Goal: Information Seeking & Learning: Learn about a topic

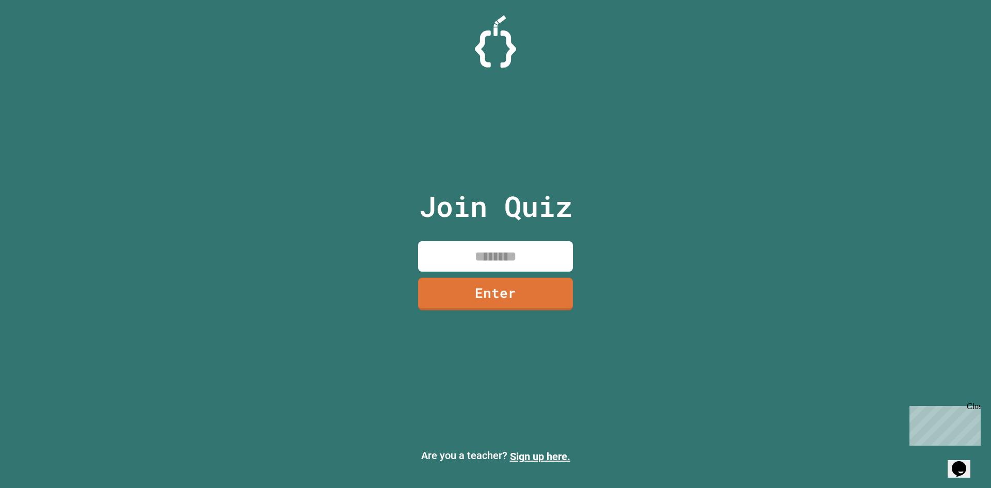
click at [527, 257] on input at bounding box center [495, 256] width 155 height 30
type input "********"
click at [516, 310] on link "Enter" at bounding box center [495, 294] width 153 height 33
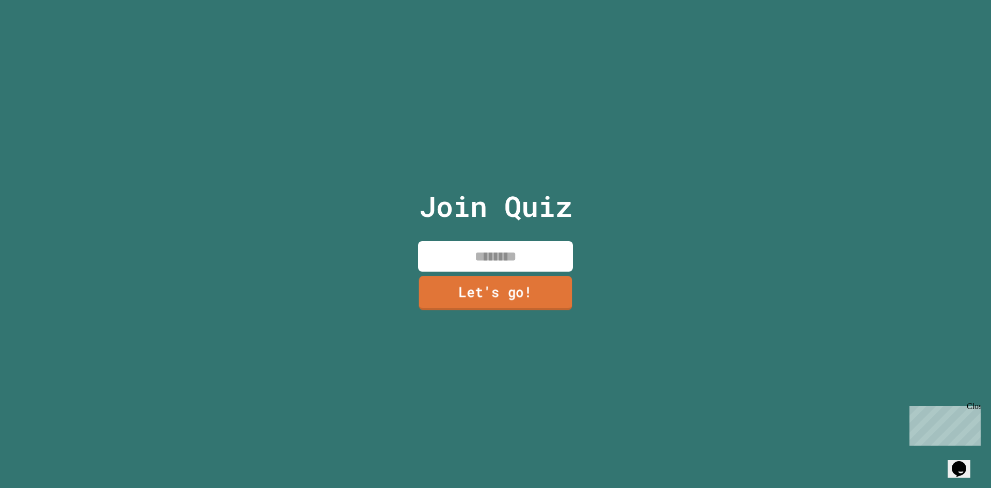
click at [514, 295] on link "Let's go!" at bounding box center [495, 293] width 153 height 34
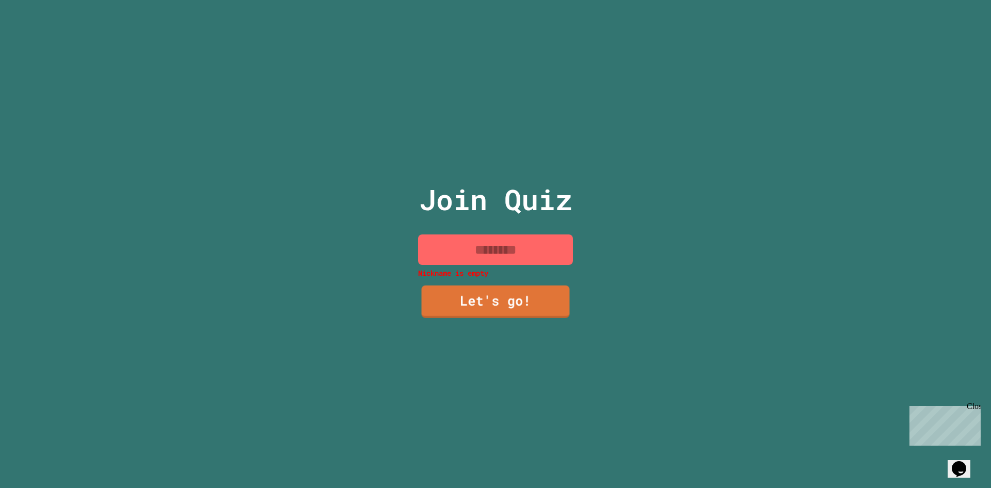
click at [501, 257] on input at bounding box center [495, 249] width 155 height 30
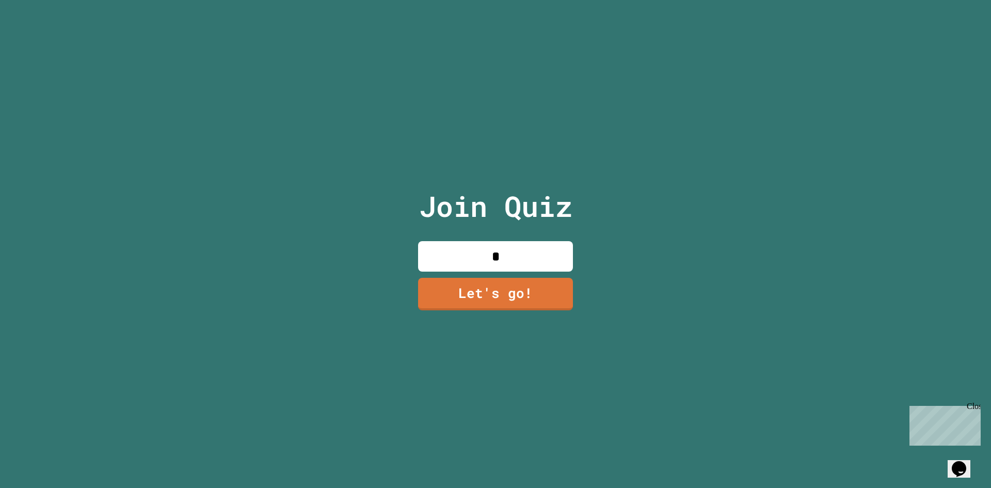
type input "*"
click at [457, 280] on link "Let's go!" at bounding box center [496, 293] width 150 height 34
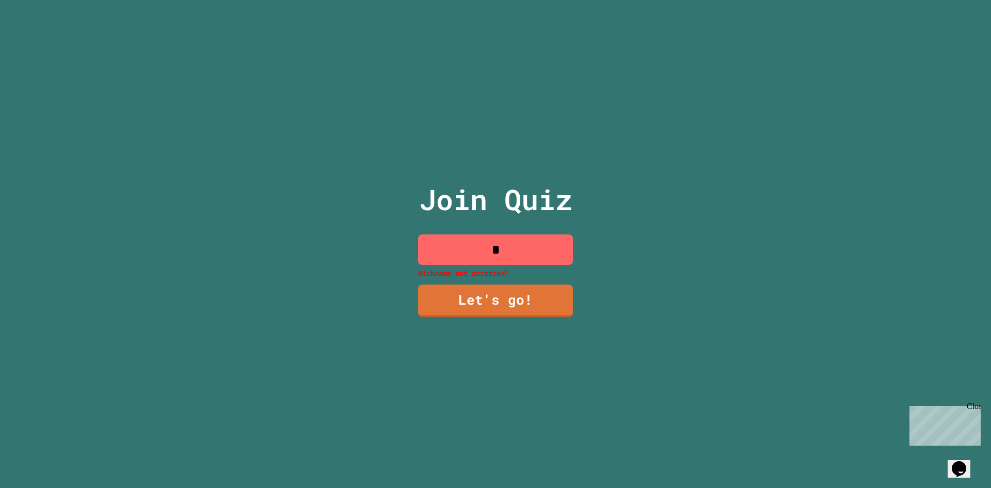
click at [509, 253] on input "*" at bounding box center [495, 249] width 155 height 30
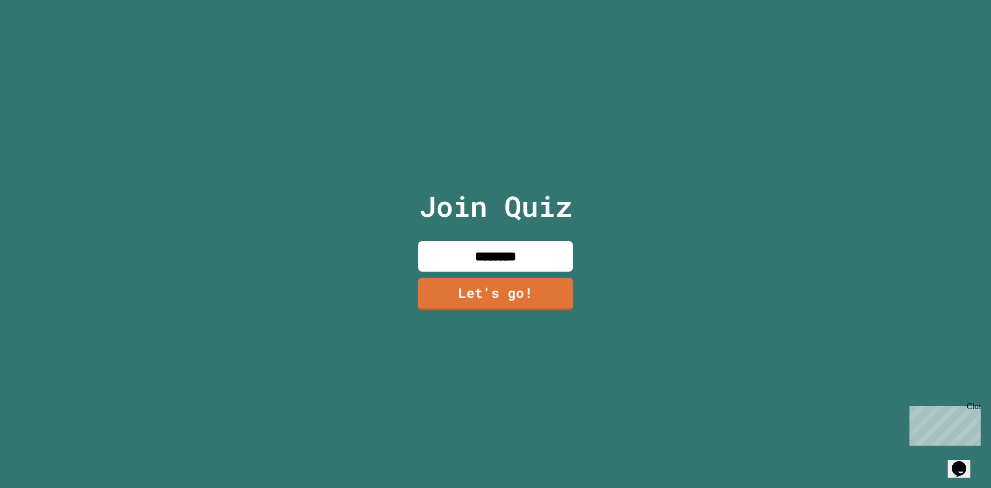
type input "********"
click at [515, 296] on link "Let's go!" at bounding box center [495, 293] width 155 height 34
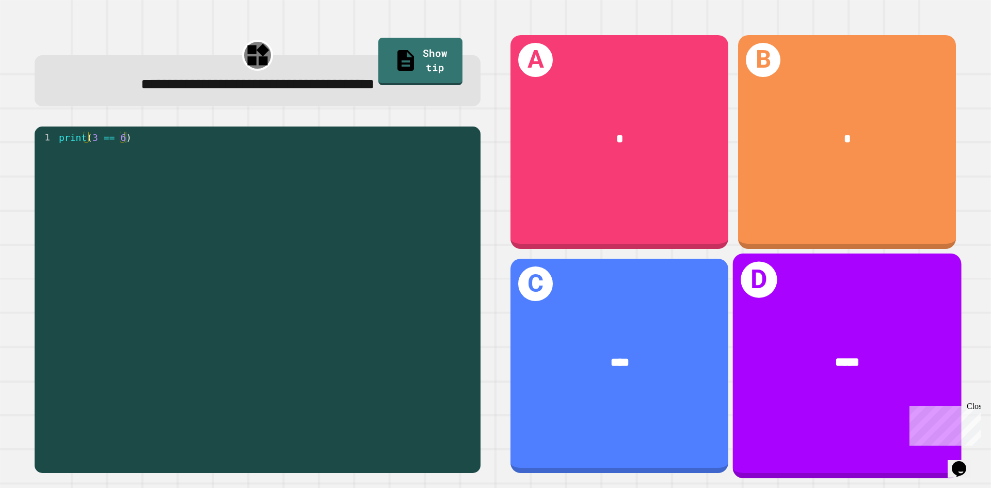
click at [829, 333] on div "*****" at bounding box center [847, 362] width 229 height 69
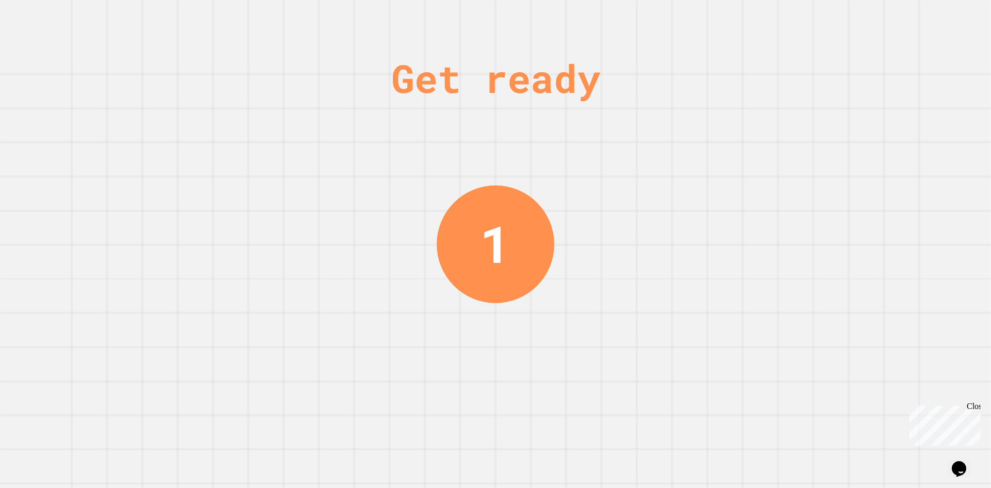
click at [529, 396] on div "Get ready 1" at bounding box center [495, 244] width 77 height 488
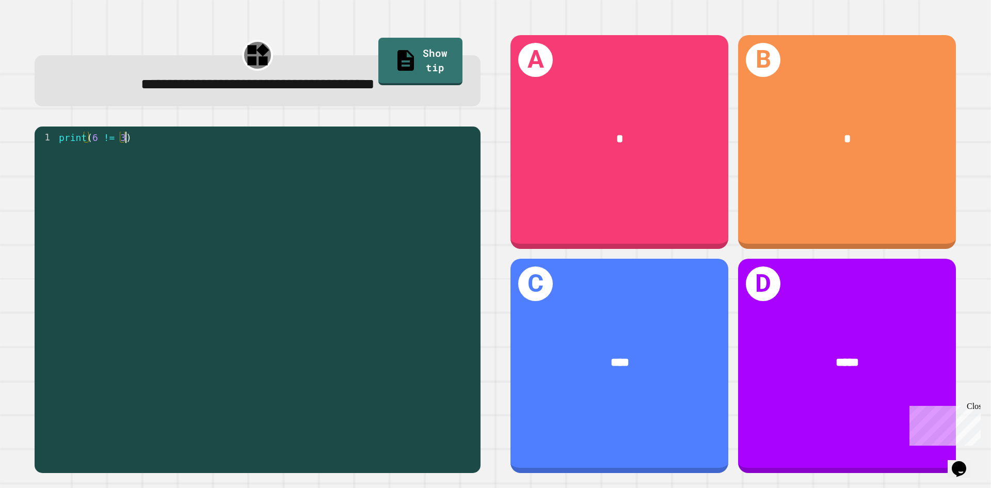
click at [237, 155] on div "print ( 6 != 3 )" at bounding box center [266, 296] width 419 height 329
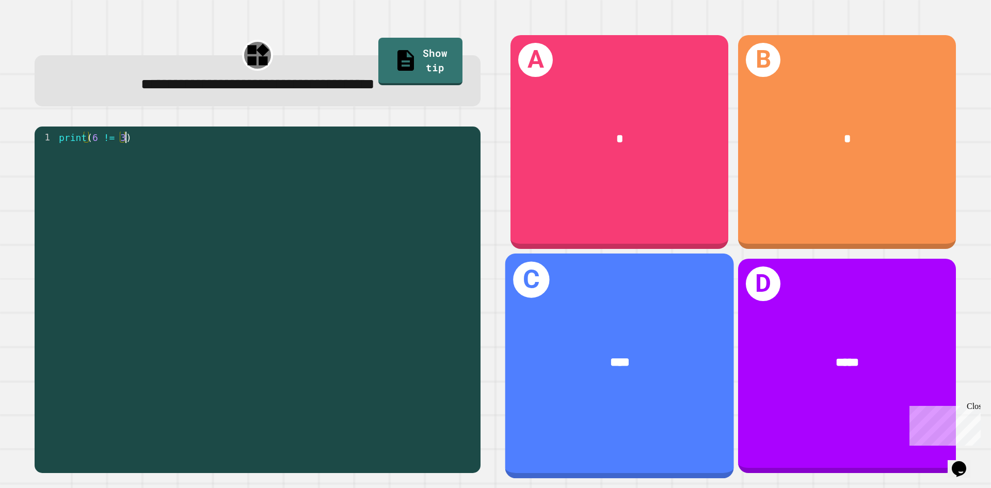
click at [660, 313] on div "C ****" at bounding box center [619, 365] width 229 height 225
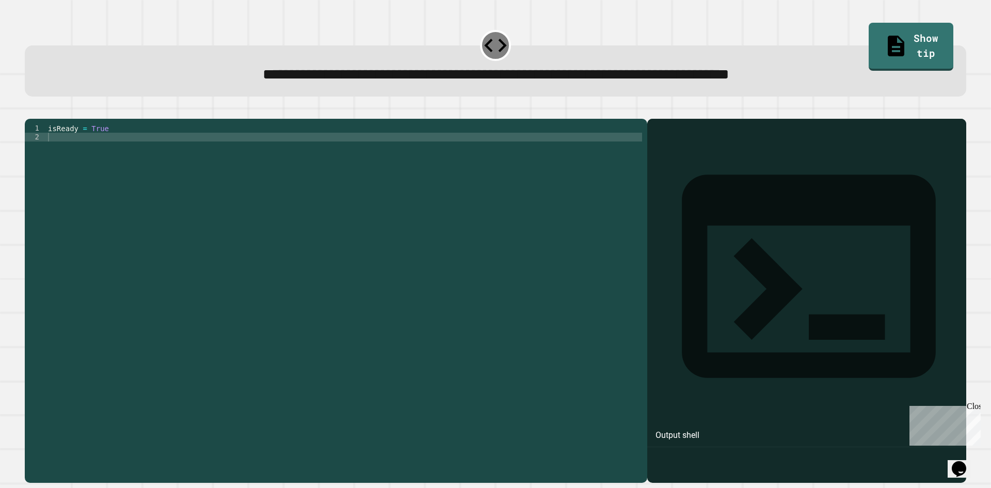
click at [149, 159] on div "isReady = True" at bounding box center [344, 290] width 596 height 333
click at [105, 139] on div "1 2 isReady = True XXXXXXXXXXXXXXXXXXXXXXXXXXXXXXXXXXXXXXXXXXXXXXXXXXXXXXXXXXXX…" at bounding box center [336, 301] width 622 height 364
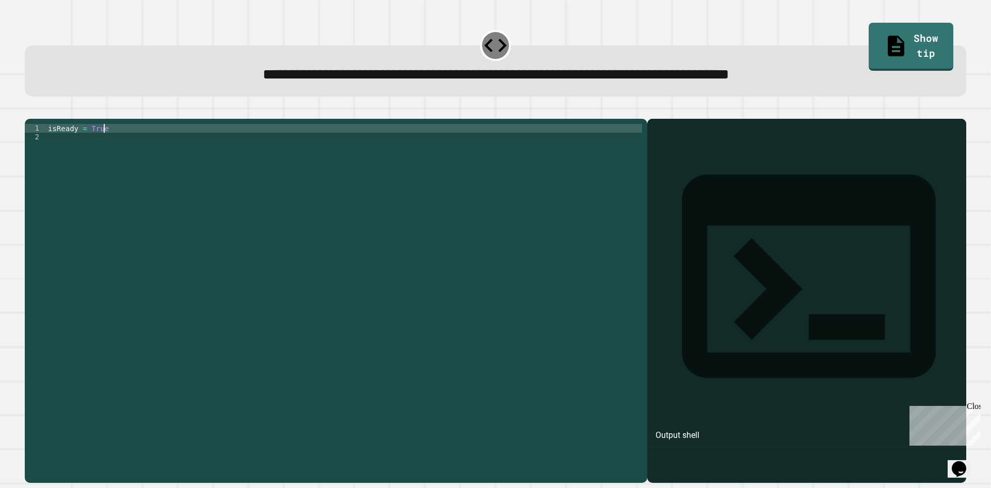
click at [107, 141] on div "isReady = True" at bounding box center [344, 290] width 596 height 333
type textarea "**********"
click at [69, 150] on div "isReady = False" at bounding box center [344, 290] width 596 height 333
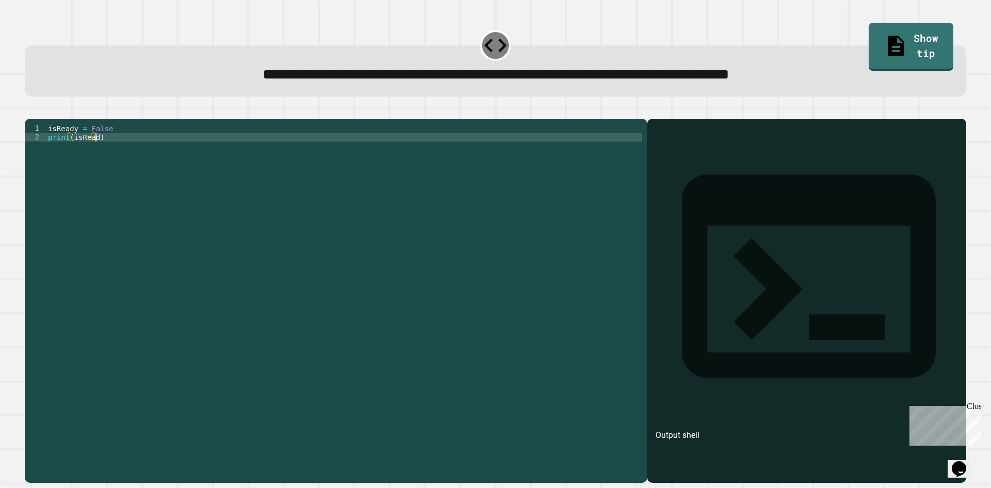
scroll to position [0, 3]
type textarea "**********"
click at [30, 110] on icon "button" at bounding box center [30, 110] width 0 height 0
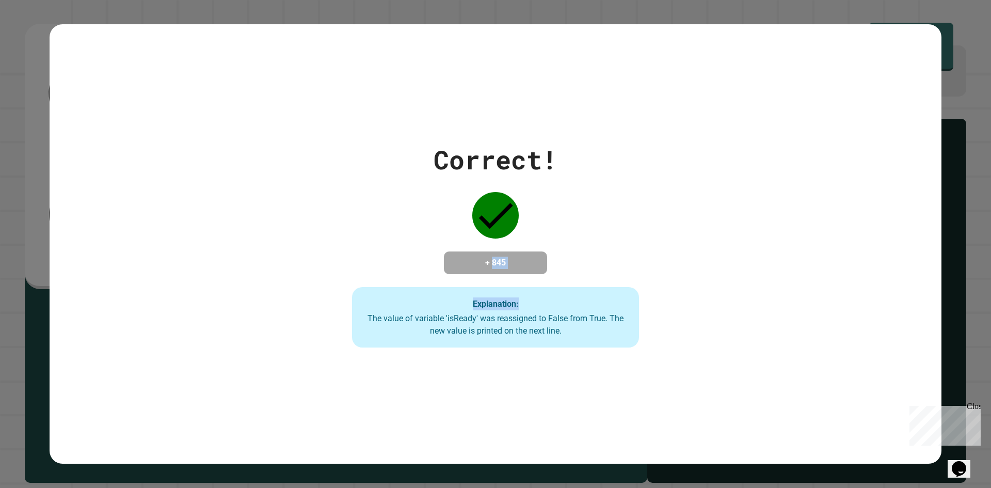
drag, startPoint x: 571, startPoint y: 266, endPoint x: 485, endPoint y: 253, distance: 87.2
click at [485, 253] on div "Correct! + 845 Explanation: The value of variable 'isReady' was reassigned to F…" at bounding box center [496, 243] width 410 height 207
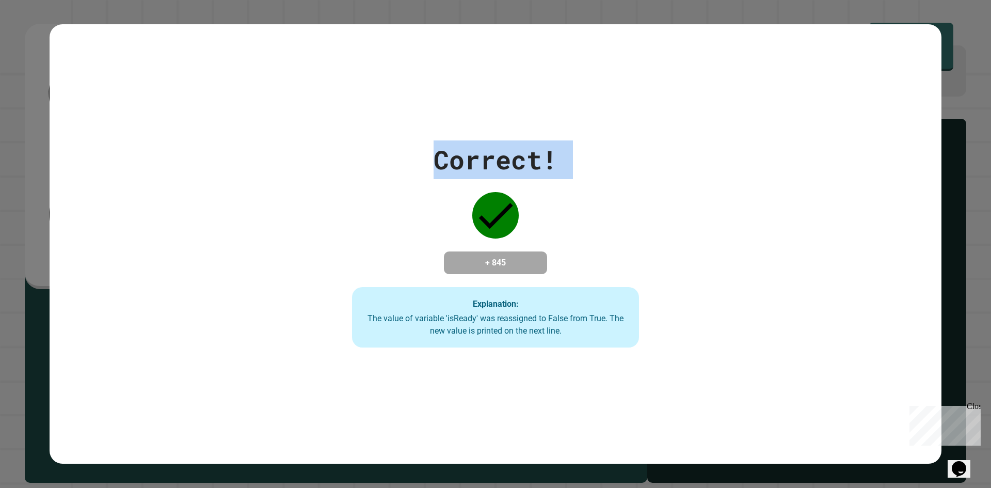
click at [400, 214] on div "Correct! + 845 Explanation: The value of variable 'isReady' was reassigned to F…" at bounding box center [496, 243] width 410 height 207
click at [407, 213] on div "Correct! + 845 Explanation: The value of variable 'isReady' was reassigned to F…" at bounding box center [496, 243] width 410 height 207
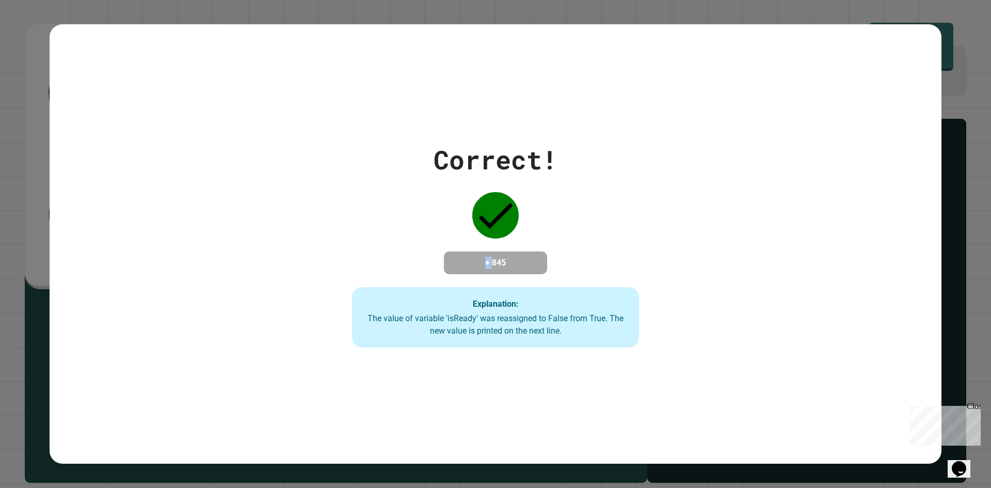
drag, startPoint x: 407, startPoint y: 213, endPoint x: 445, endPoint y: 221, distance: 38.7
click at [430, 220] on div "Correct! + 845 Explanation: The value of variable 'isReady' was reassigned to F…" at bounding box center [496, 243] width 410 height 207
click at [473, 258] on h4 "+ 845" at bounding box center [495, 263] width 83 height 12
drag, startPoint x: 475, startPoint y: 256, endPoint x: 523, endPoint y: 337, distance: 94.5
click at [523, 337] on div "Correct! + 845 Explanation: The value of variable 'isReady' was reassigned to F…" at bounding box center [496, 243] width 410 height 207
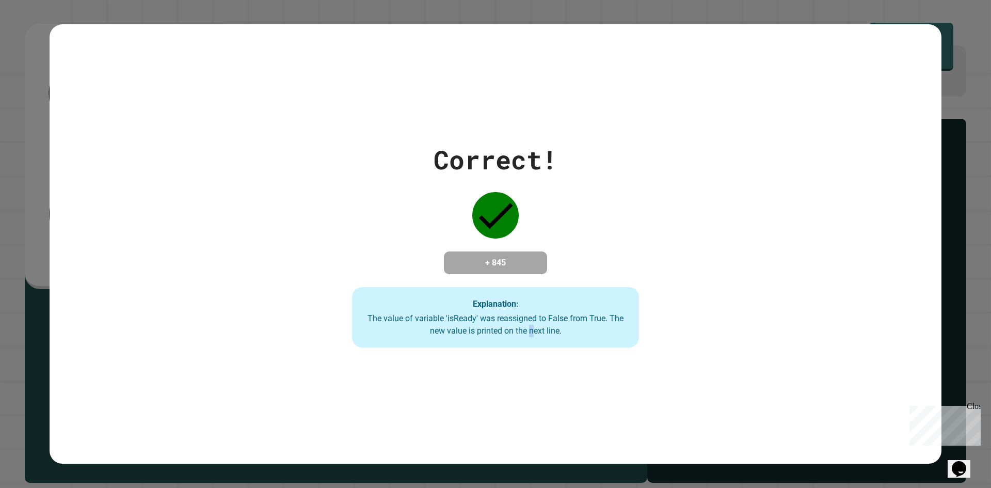
drag, startPoint x: 530, startPoint y: 337, endPoint x: 554, endPoint y: 348, distance: 26.8
click at [545, 349] on div "Correct! + 845 Explanation: The value of variable 'isReady' was reassigned to F…" at bounding box center [496, 243] width 892 height 439
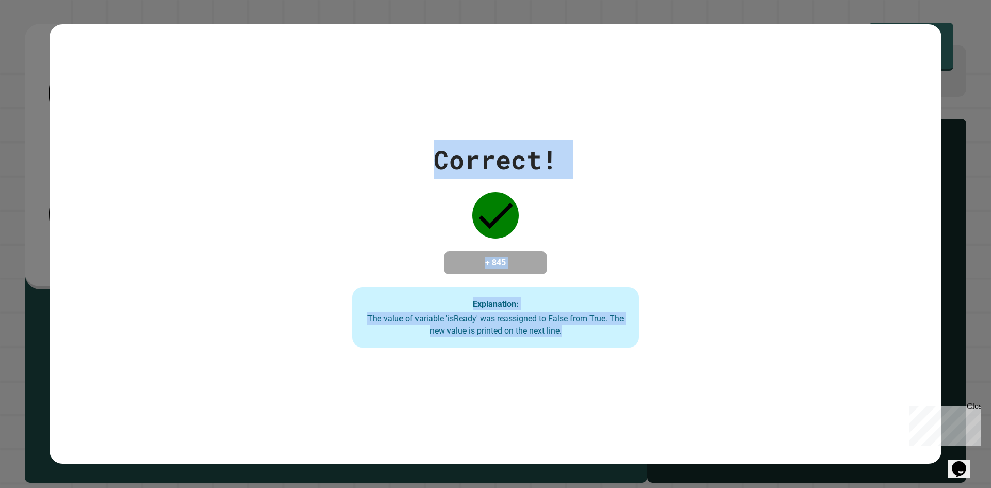
drag, startPoint x: 577, startPoint y: 334, endPoint x: 384, endPoint y: 212, distance: 229.0
click at [385, 212] on div "Correct! + 845 Explanation: The value of variable 'isReady' was reassigned to F…" at bounding box center [496, 243] width 410 height 207
click at [463, 260] on h4 "+ 845" at bounding box center [495, 263] width 83 height 12
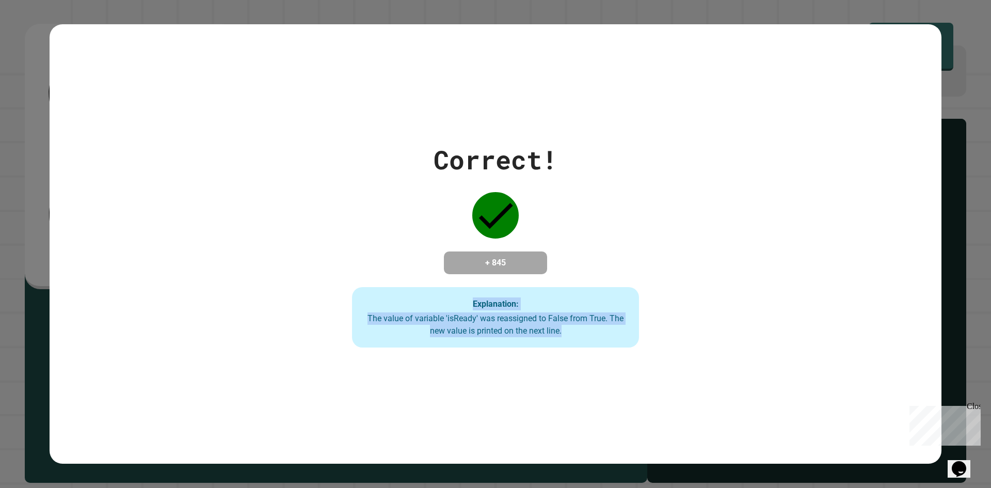
drag, startPoint x: 562, startPoint y: 329, endPoint x: 247, endPoint y: 276, distance: 319.2
click at [247, 276] on div "Correct! + 845 Explanation: The value of variable 'isReady' was reassigned to F…" at bounding box center [496, 243] width 892 height 207
click at [254, 287] on div "Correct! + 845 Explanation: The value of variable 'isReady' was reassigned to F…" at bounding box center [496, 243] width 892 height 207
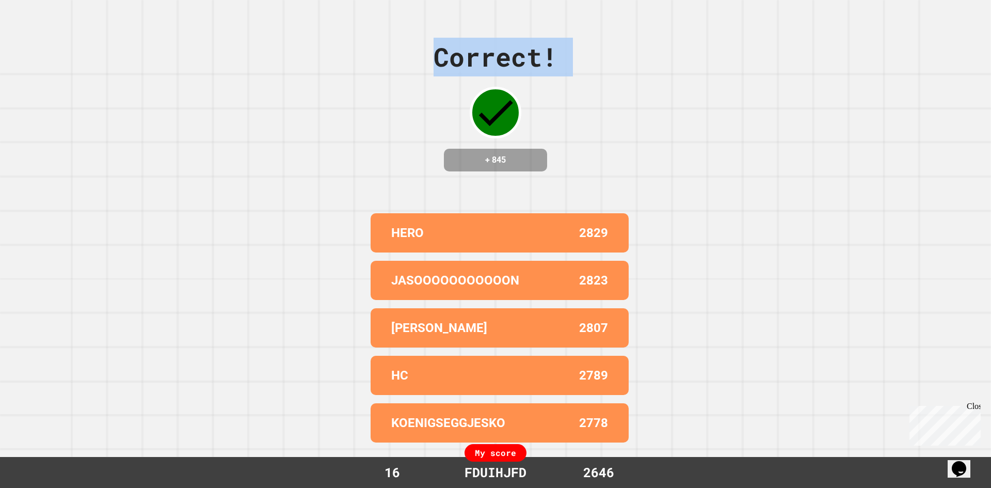
drag, startPoint x: 567, startPoint y: 337, endPoint x: 424, endPoint y: 182, distance: 210.0
click at [424, 182] on div "Correct! + 845 HERO 2829 JASOOOOOOOOOOON 2823 [PERSON_NAME] 2807 HC 2789 KOENIG…" at bounding box center [495, 244] width 991 height 488
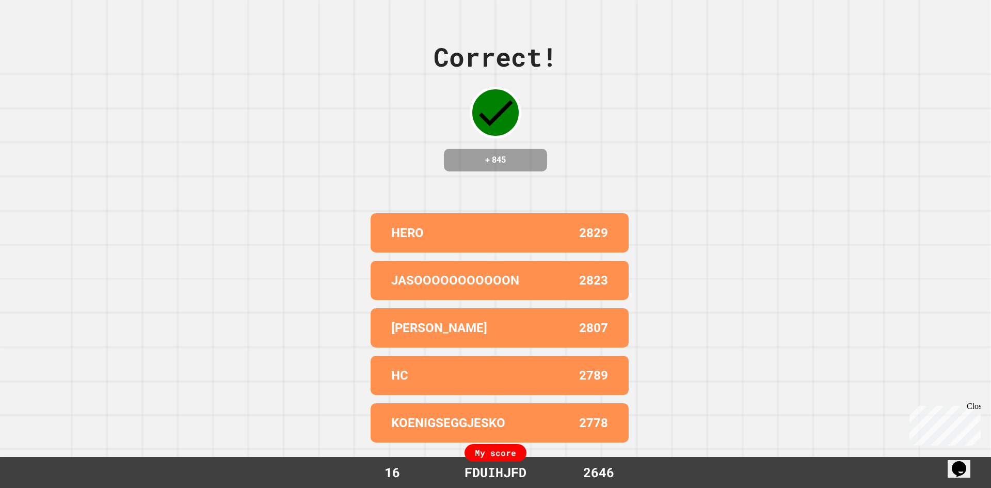
click at [893, 323] on div "Correct! + 845 HERO 2829 JASOOOOOOOOOOON 2823 [PERSON_NAME] 2807 HC 2789 KOENIG…" at bounding box center [495, 244] width 991 height 488
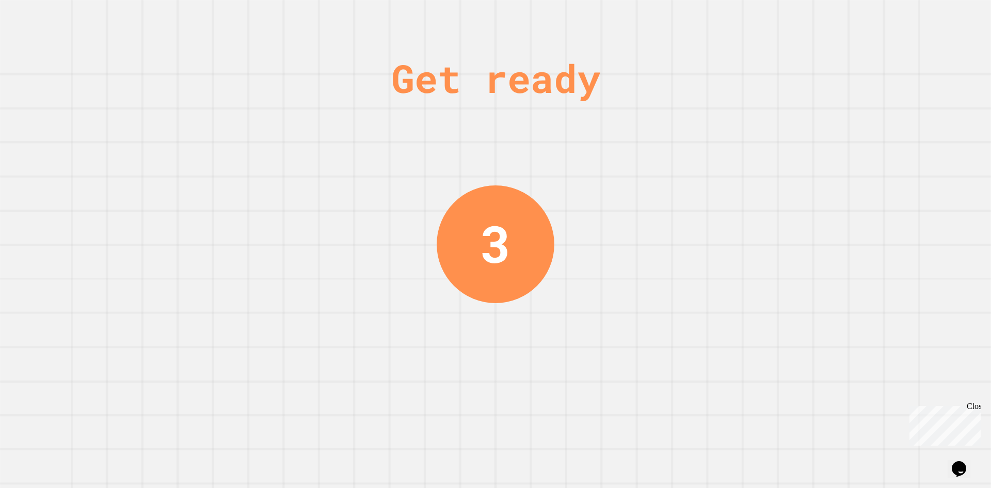
click at [549, 312] on div "Get ready 3" at bounding box center [495, 244] width 991 height 488
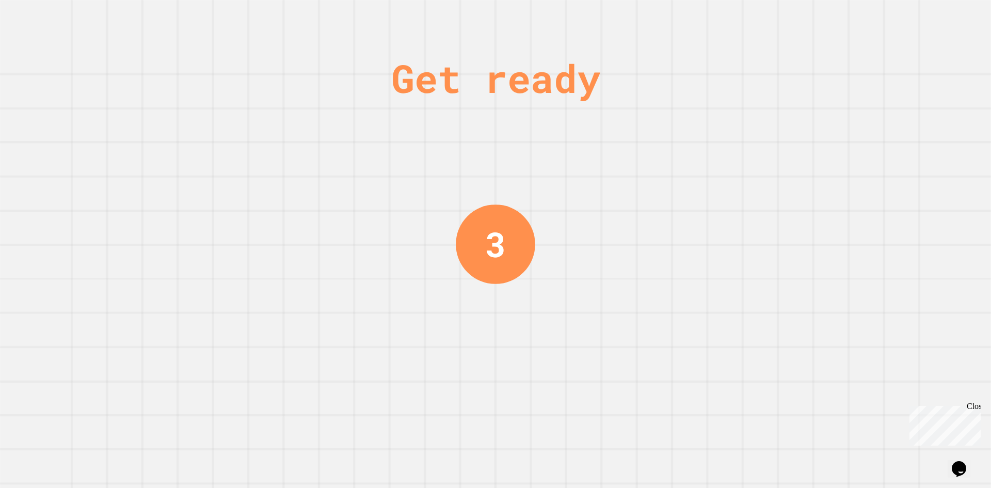
click at [553, 319] on div "Get ready 3" at bounding box center [495, 244] width 991 height 488
click at [553, 319] on div "Get ready 2" at bounding box center [495, 244] width 991 height 488
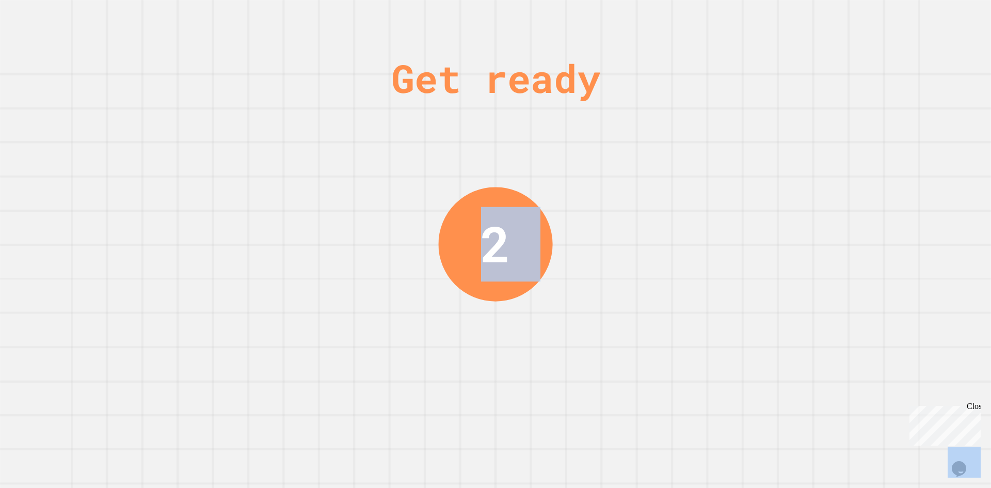
click at [554, 320] on div "Get ready 2" at bounding box center [495, 244] width 991 height 488
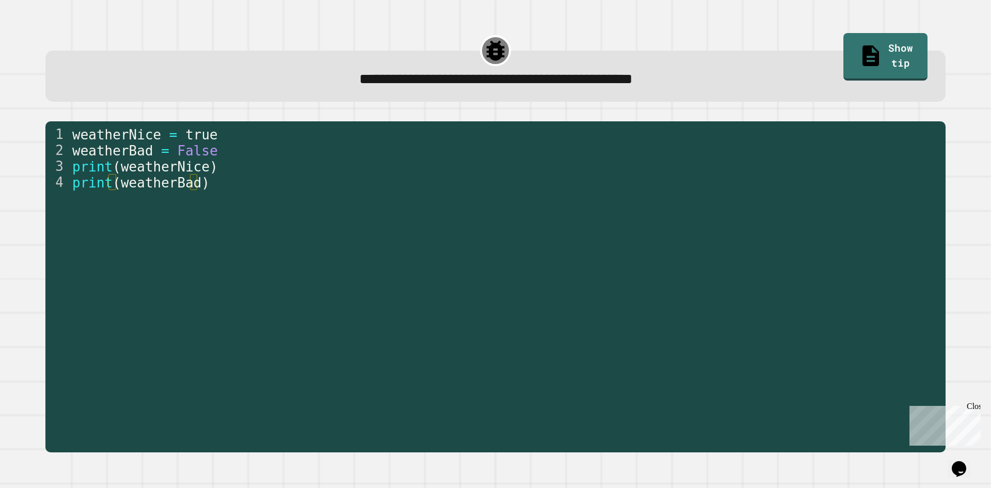
click at [496, 235] on div "weatherNice = true weatherBad = False print ( weatherNice ) print ( weatherBad )" at bounding box center [505, 286] width 871 height 320
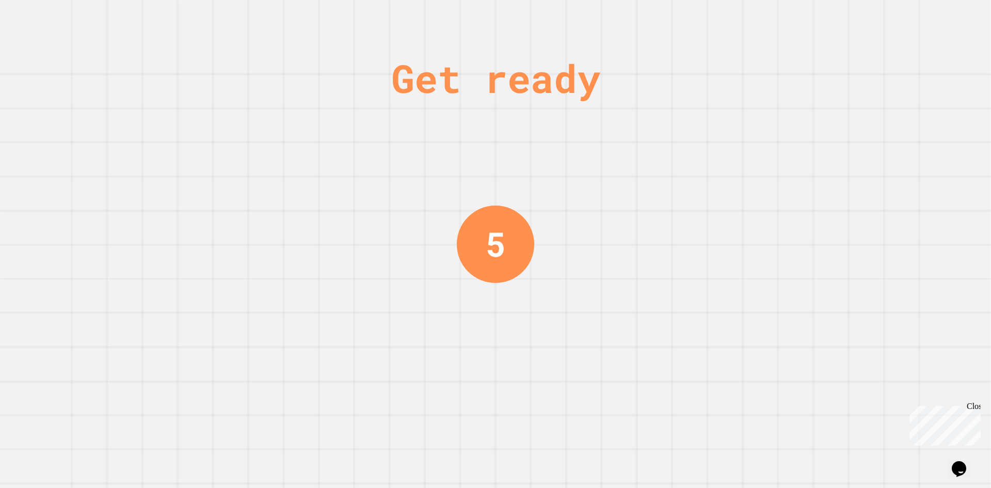
click at [548, 456] on div "Get ready 5" at bounding box center [495, 244] width 991 height 488
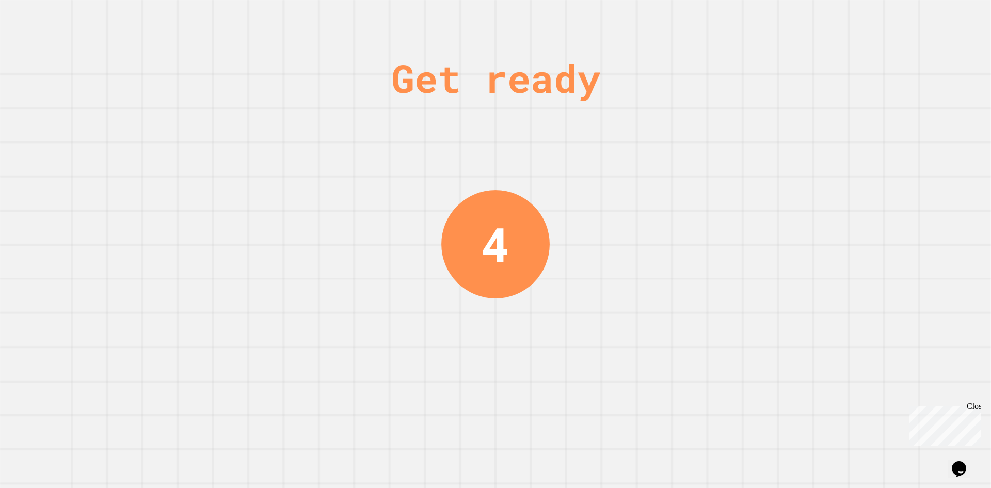
click at [566, 344] on div "Get ready 4" at bounding box center [495, 244] width 991 height 488
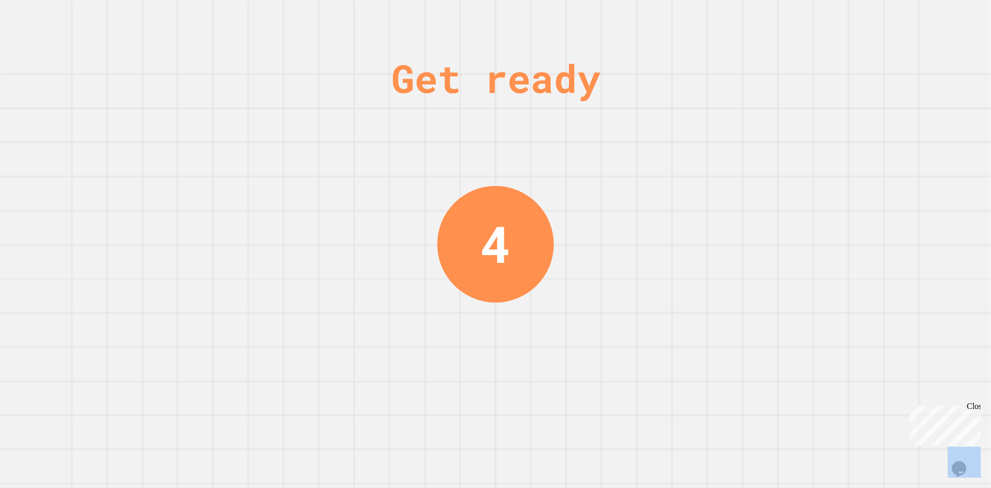
click at [566, 344] on div "Get ready 4" at bounding box center [495, 244] width 991 height 488
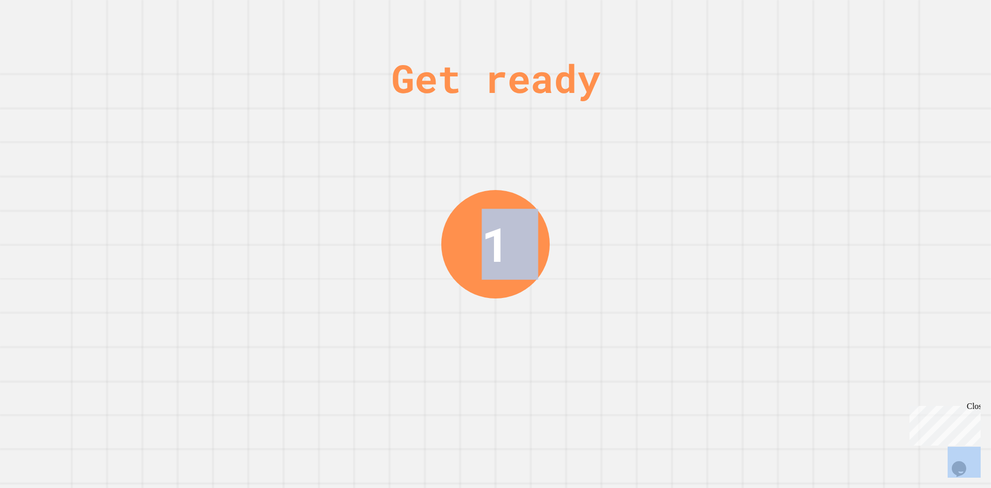
click at [372, 21] on div "Get ready 1" at bounding box center [495, 244] width 991 height 488
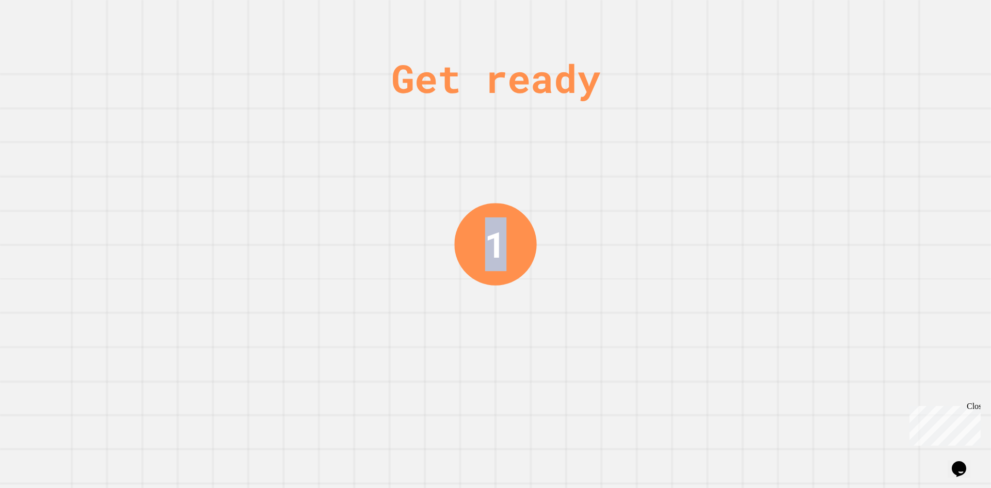
click at [372, 21] on div "Get ready 1" at bounding box center [495, 244] width 991 height 488
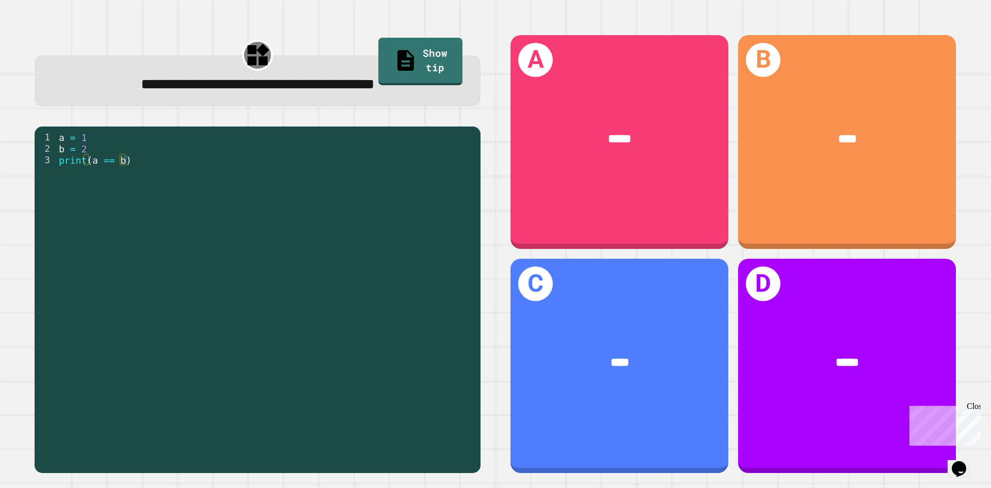
click at [374, 22] on div "**********" at bounding box center [258, 254] width 476 height 468
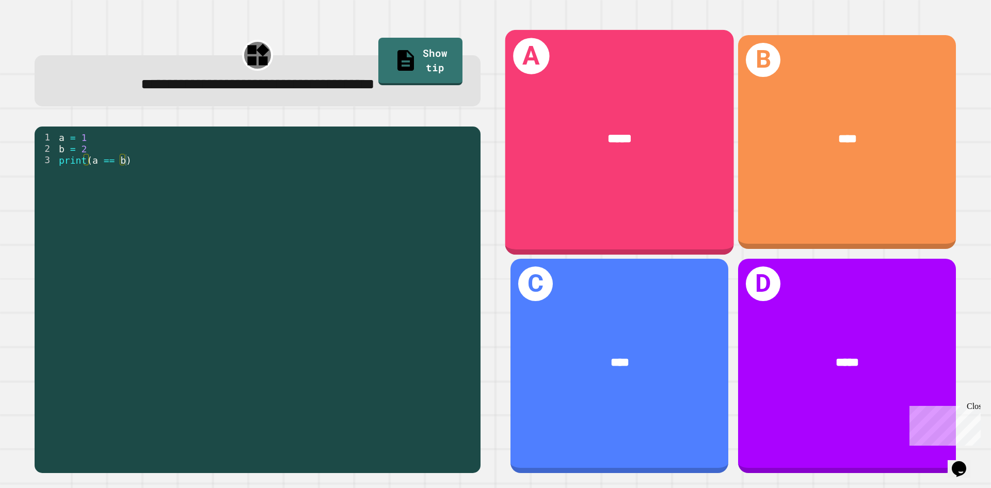
drag, startPoint x: 645, startPoint y: 118, endPoint x: 648, endPoint y: 110, distance: 7.9
click at [648, 110] on div "*****" at bounding box center [619, 138] width 229 height 69
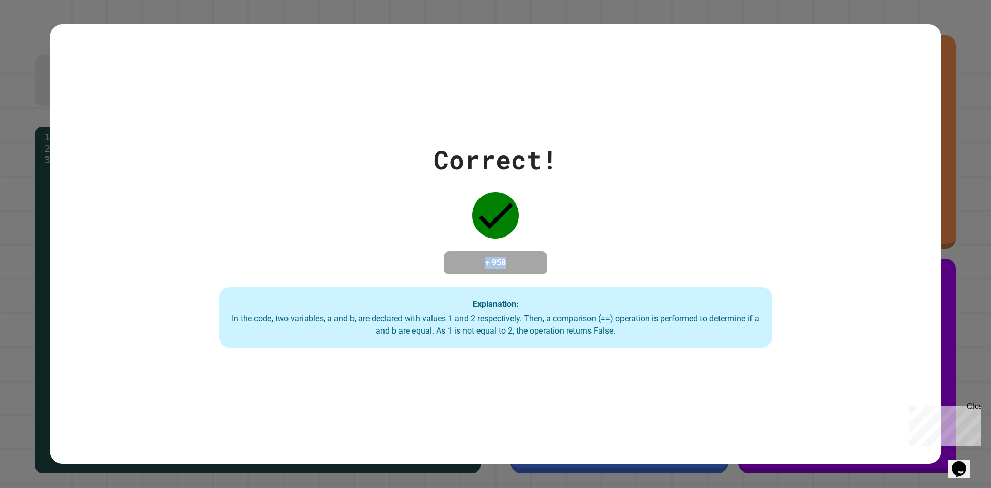
drag, startPoint x: 552, startPoint y: 243, endPoint x: 454, endPoint y: 245, distance: 98.1
click at [454, 245] on div "Correct! + 958 Explanation: In the code, two variables, a and b, are declared w…" at bounding box center [496, 243] width 790 height 207
click at [453, 251] on div "+ 958" at bounding box center [495, 262] width 103 height 23
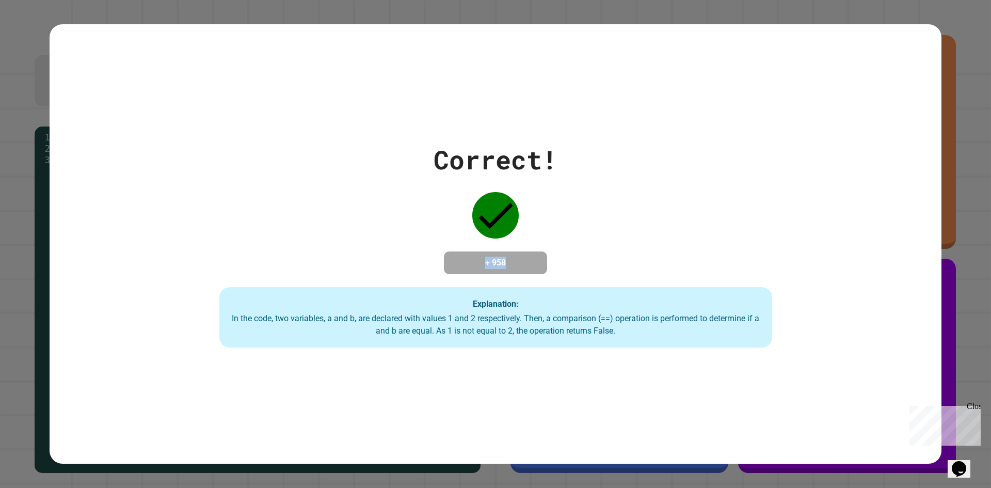
click at [453, 251] on div "+ 958" at bounding box center [495, 262] width 103 height 23
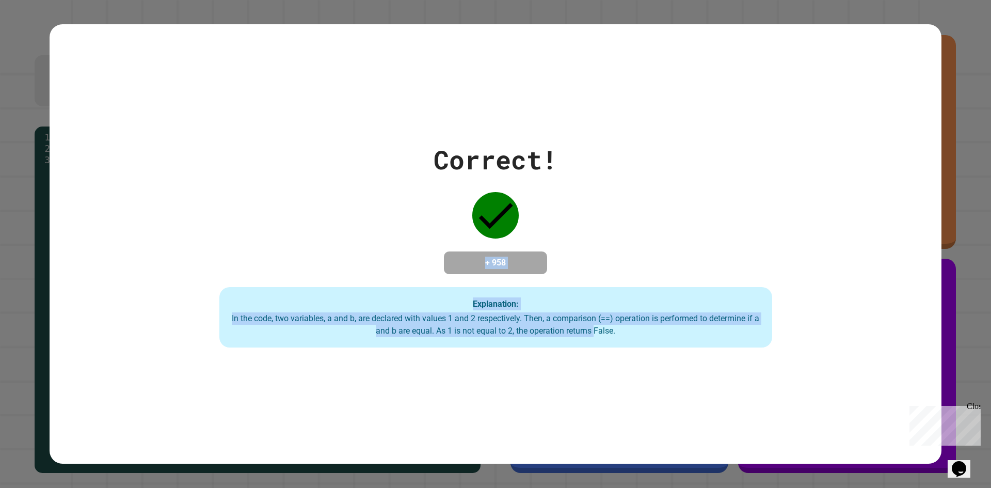
drag, startPoint x: 453, startPoint y: 247, endPoint x: 602, endPoint y: 330, distance: 171.0
click at [594, 327] on div "Correct! + 958 Explanation: In the code, two variables, a and b, are declared w…" at bounding box center [496, 243] width 790 height 207
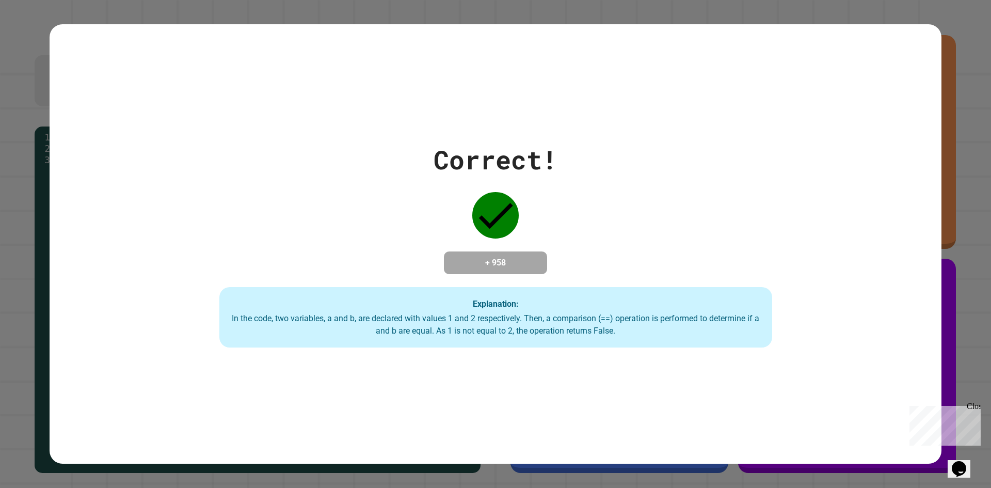
click at [602, 330] on div "In the code, two variables, a and b, are declared with values 1 and 2 respectiv…" at bounding box center [496, 324] width 532 height 25
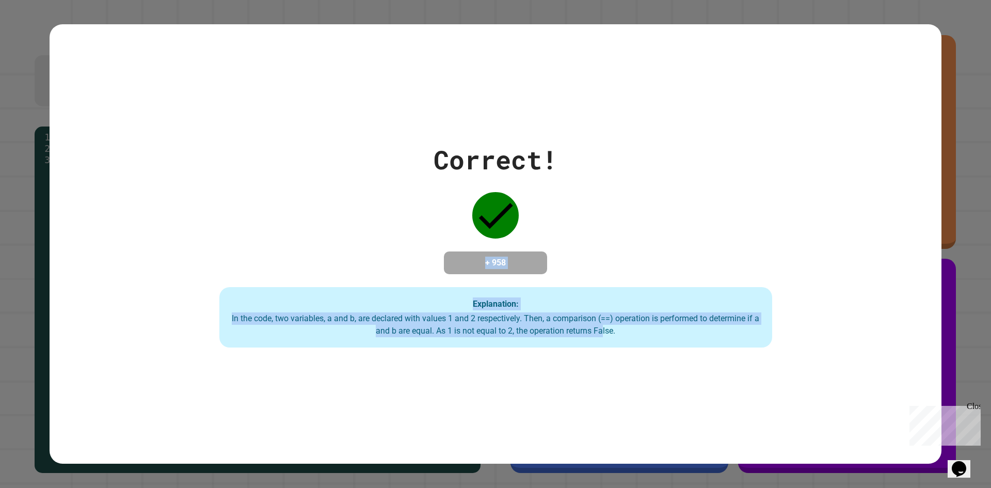
drag, startPoint x: 601, startPoint y: 330, endPoint x: 453, endPoint y: 260, distance: 163.7
click at [453, 260] on div "Correct! + 958 Explanation: In the code, two variables, a and b, are declared w…" at bounding box center [496, 243] width 790 height 207
click at [454, 259] on h4 "+ 958" at bounding box center [495, 263] width 83 height 12
drag, startPoint x: 452, startPoint y: 259, endPoint x: 615, endPoint y: 355, distance: 189.7
click at [615, 355] on div "Correct! + 958 Explanation: In the code, two variables, a and b, are declared w…" at bounding box center [496, 243] width 892 height 439
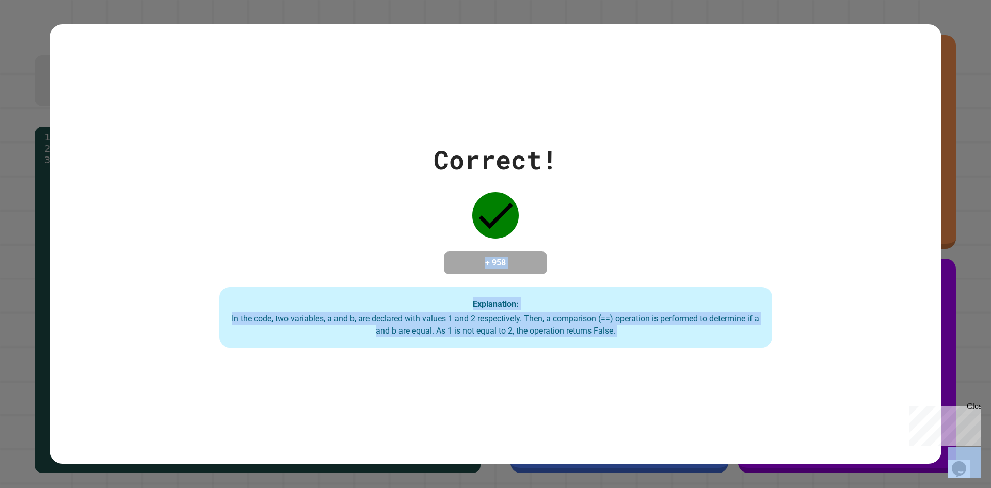
click at [619, 357] on div "Correct! + 958 Explanation: In the code, two variables, a and b, are declared w…" at bounding box center [496, 243] width 892 height 439
click at [549, 317] on div "In the code, two variables, a and b, are declared with values 1 and 2 respectiv…" at bounding box center [496, 324] width 532 height 25
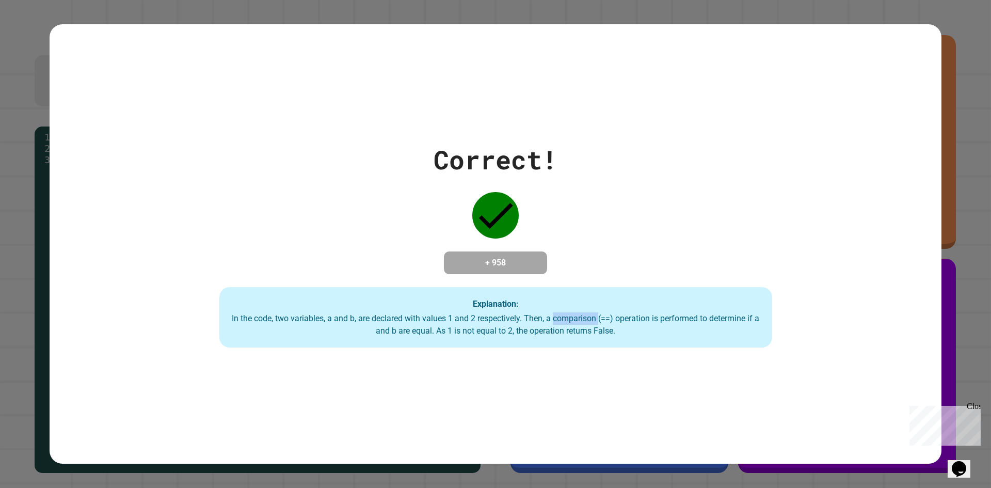
click at [548, 317] on div "In the code, two variables, a and b, are declared with values 1 and 2 respectiv…" at bounding box center [496, 324] width 532 height 25
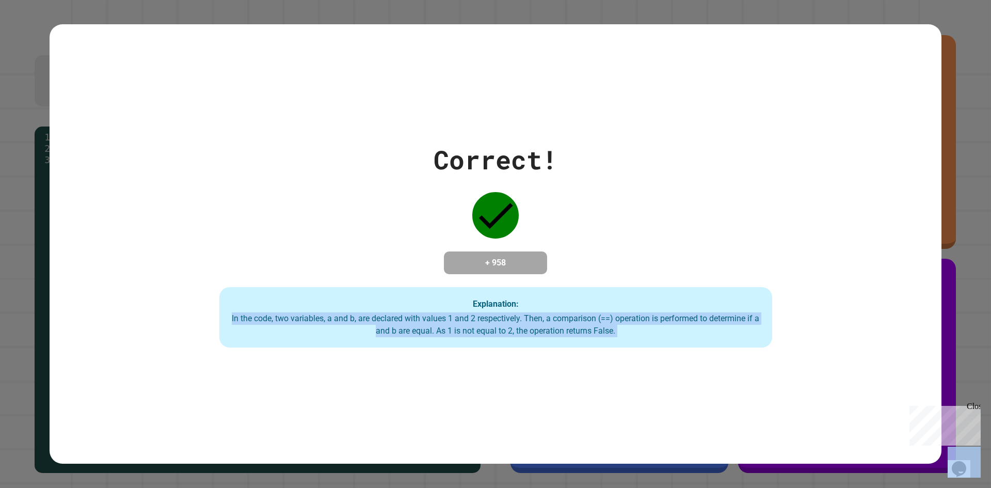
click at [548, 317] on div "In the code, two variables, a and b, are declared with values 1 and 2 respectiv…" at bounding box center [496, 324] width 532 height 25
click at [552, 317] on div "In the code, two variables, a and b, are declared with values 1 and 2 respectiv…" at bounding box center [496, 324] width 532 height 25
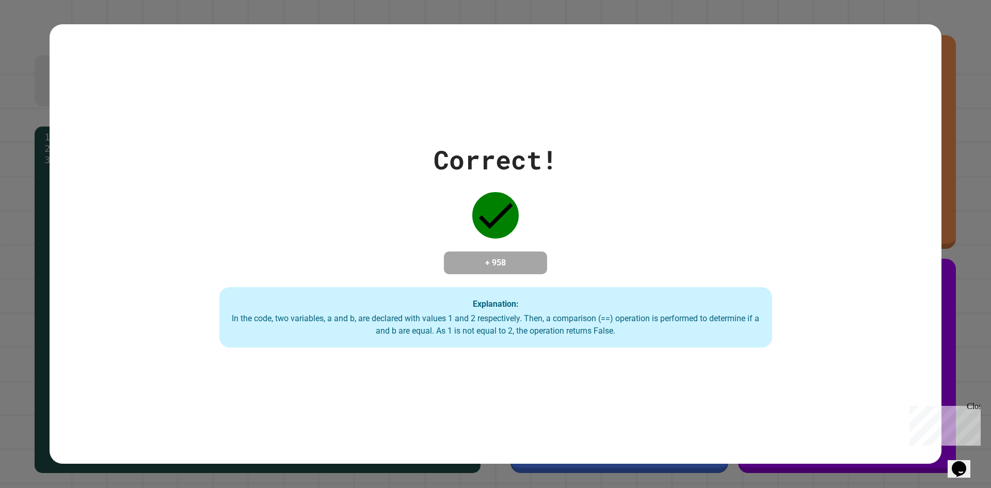
drag, startPoint x: 549, startPoint y: 170, endPoint x: 549, endPoint y: 175, distance: 5.7
click at [549, 175] on div "Correct! + 958 Explanation: In the code, two variables, a and b, are declared w…" at bounding box center [496, 243] width 790 height 207
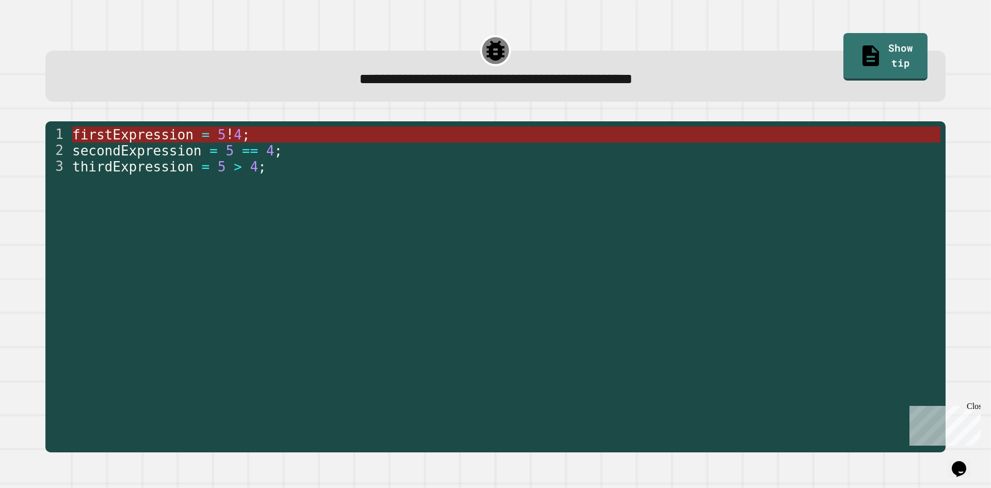
click at [217, 138] on span "5" at bounding box center [221, 134] width 8 height 15
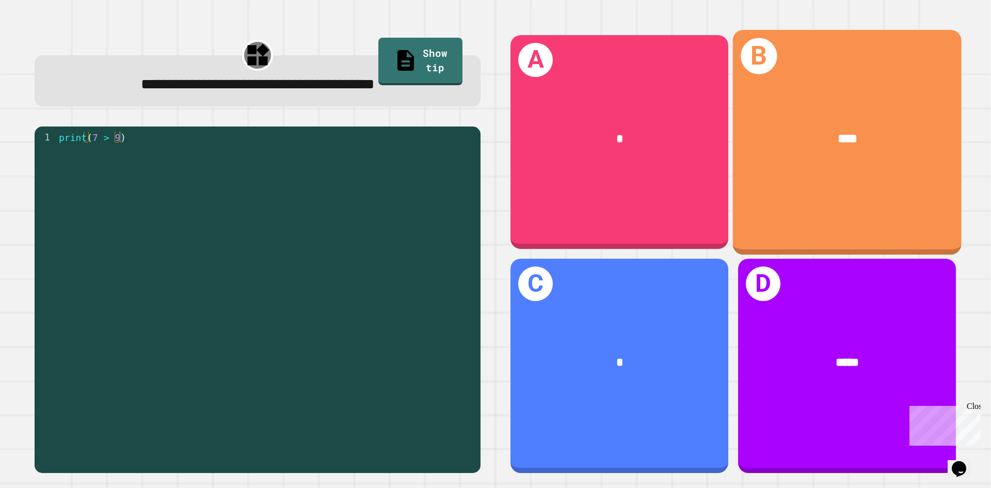
click at [827, 155] on div "****" at bounding box center [847, 138] width 229 height 69
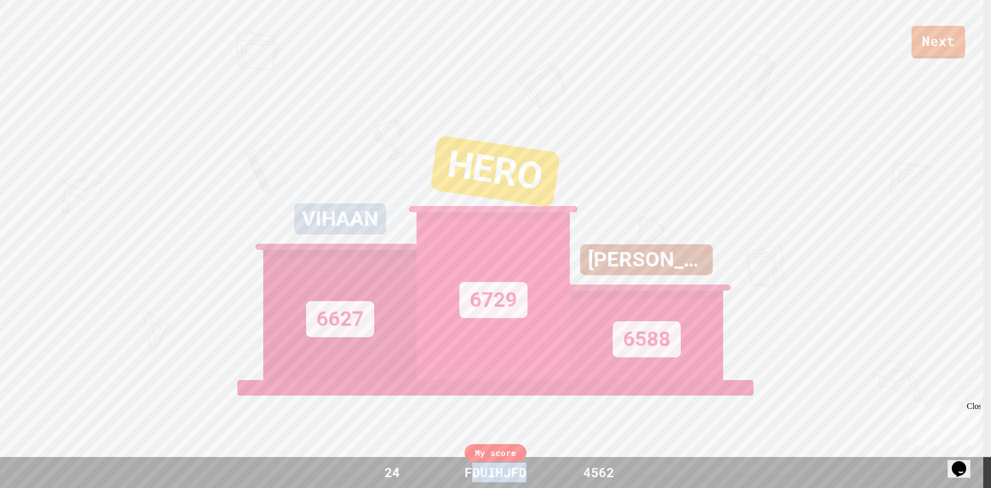
drag, startPoint x: 470, startPoint y: 474, endPoint x: 544, endPoint y: 466, distance: 74.3
click at [544, 466] on div "24 FDUIHJFD 4562" at bounding box center [496, 472] width 284 height 20
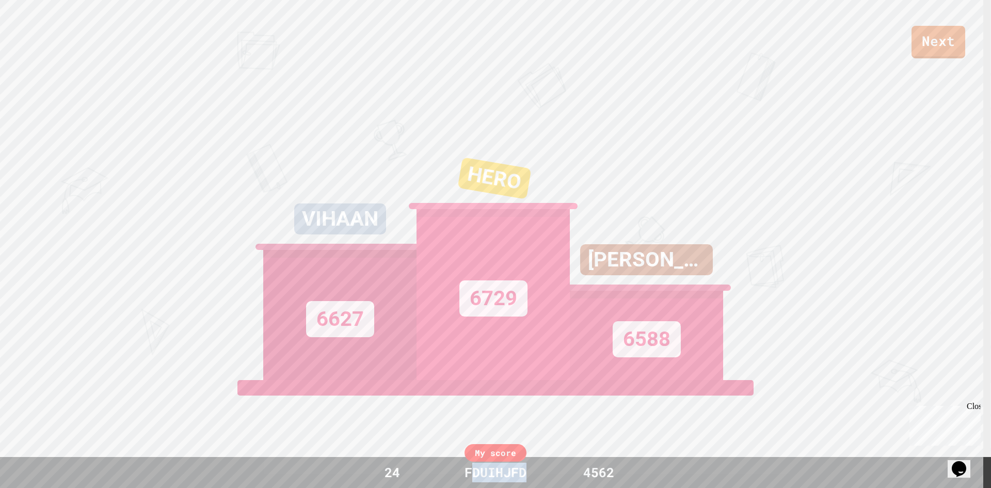
click at [538, 476] on div "24 FDUIHJFD 4562" at bounding box center [496, 472] width 284 height 20
drag, startPoint x: 394, startPoint y: 216, endPoint x: 252, endPoint y: 239, distance: 143.7
click at [252, 239] on div "Next VIHAAN 6627 HERO 6729 [PERSON_NAME] 6588 View leaderboard" at bounding box center [495, 244] width 991 height 488
click at [258, 241] on div "Next VIHAAN 6627 HERO 6729 [PERSON_NAME] 6588 View leaderboard" at bounding box center [495, 244] width 991 height 488
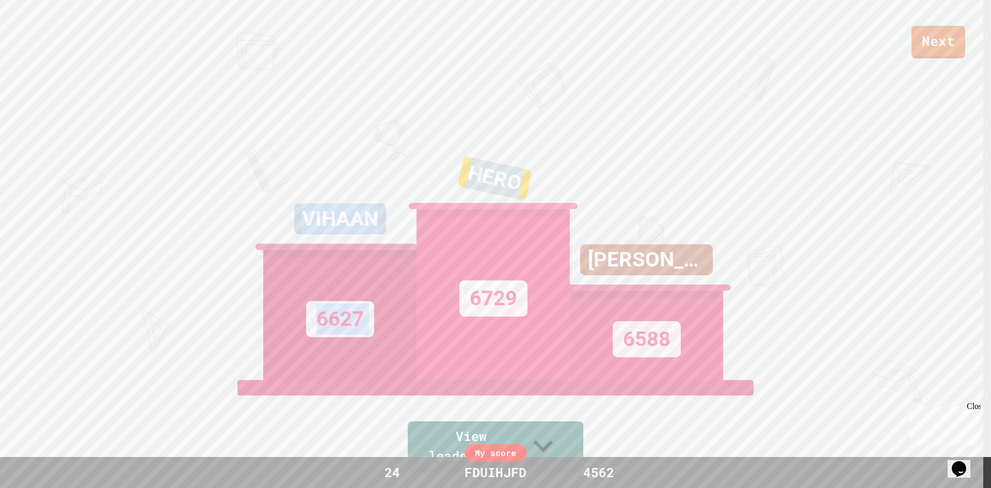
drag, startPoint x: 296, startPoint y: 243, endPoint x: 414, endPoint y: 244, distance: 118.7
click at [414, 245] on div "Next VIHAAN 6627 HERO 6729 [PERSON_NAME] 6588 View leaderboard" at bounding box center [495, 244] width 991 height 488
click at [417, 243] on div "6729" at bounding box center [493, 294] width 153 height 171
